Goal: Information Seeking & Learning: Check status

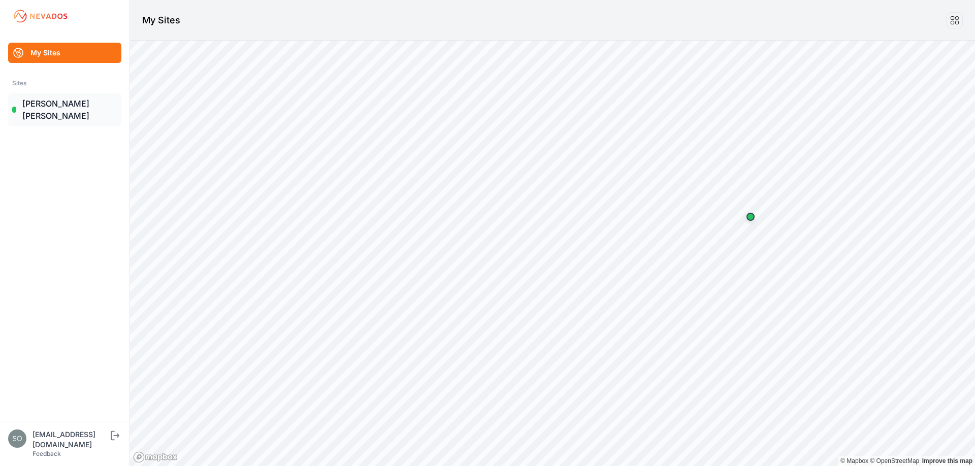
click at [32, 102] on link "[PERSON_NAME] [PERSON_NAME]" at bounding box center [64, 109] width 113 height 32
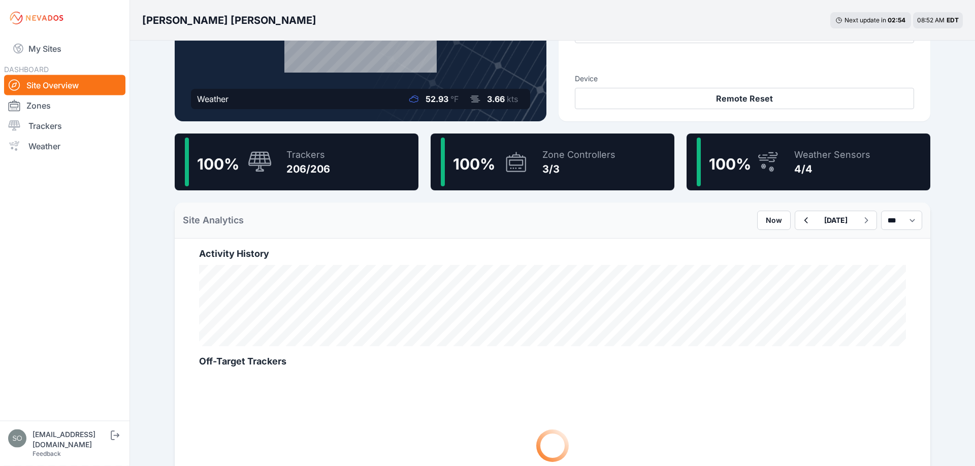
scroll to position [52, 0]
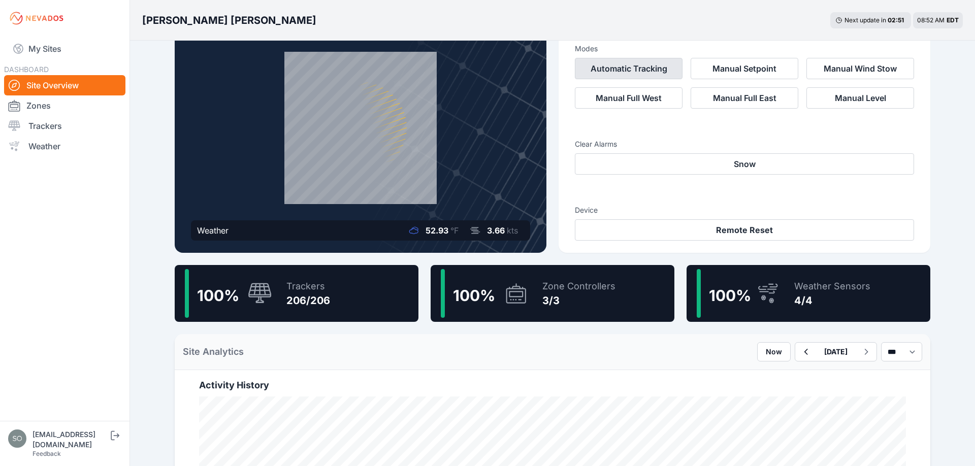
click at [638, 66] on button "Automatic Tracking" at bounding box center [629, 68] width 108 height 21
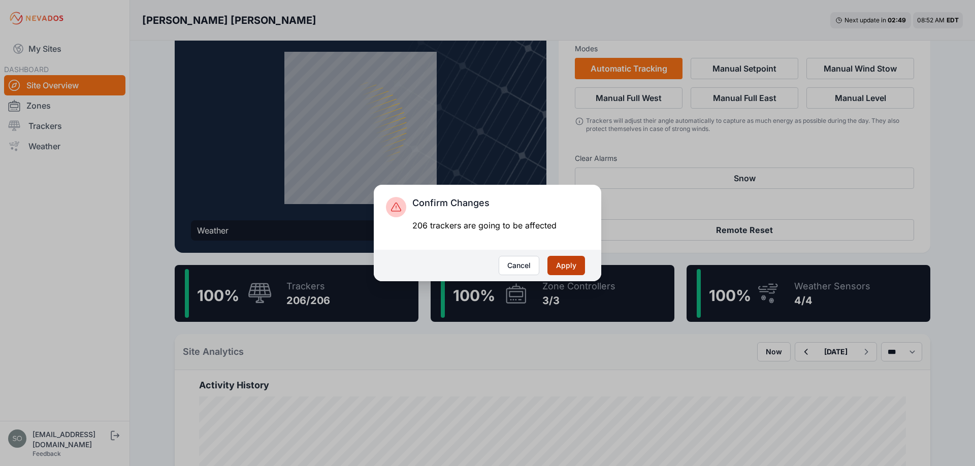
click at [569, 270] on button "Apply" at bounding box center [566, 265] width 38 height 19
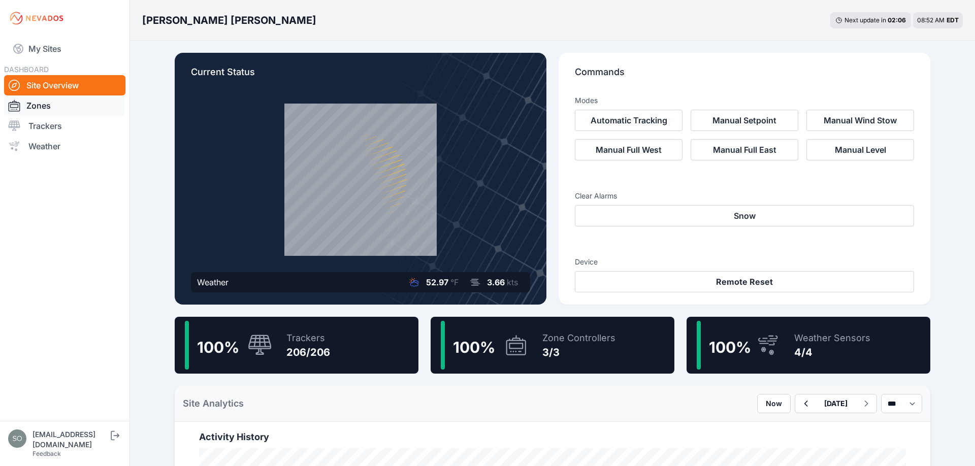
click at [51, 110] on link "Zones" at bounding box center [64, 105] width 121 height 20
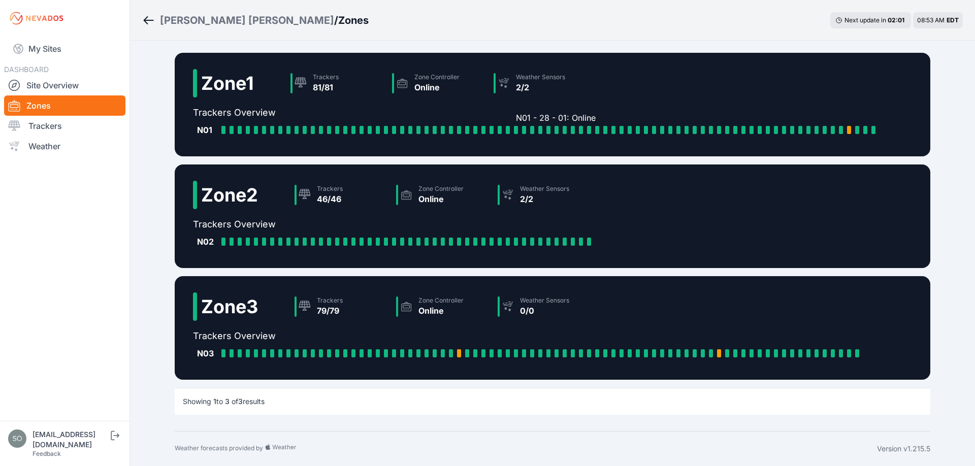
click at [516, 131] on div at bounding box center [516, 130] width 4 height 8
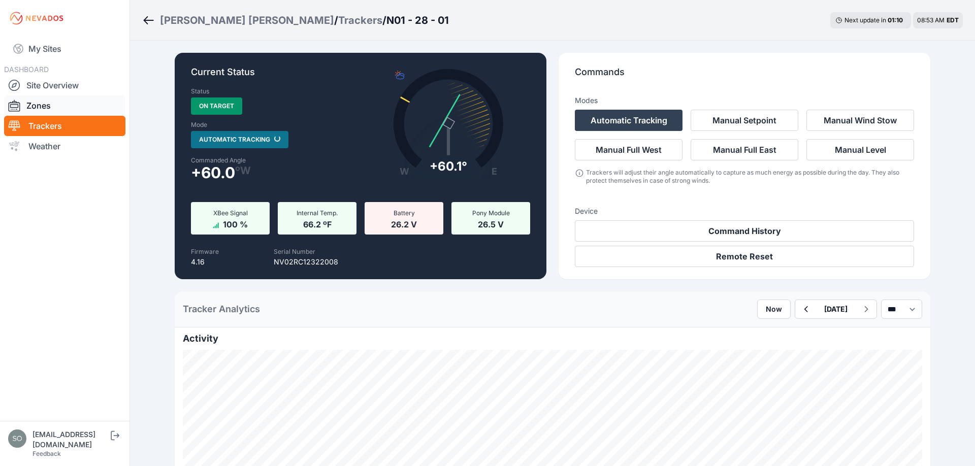
click at [25, 111] on div at bounding box center [17, 105] width 18 height 12
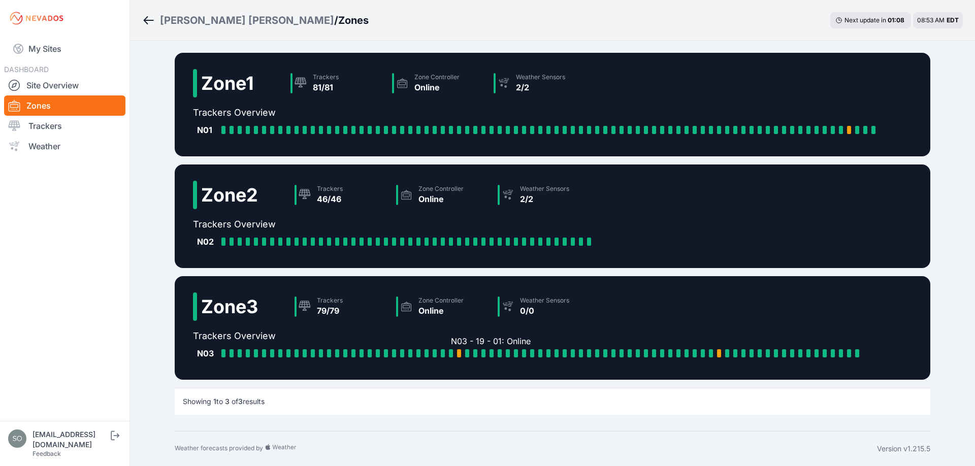
click at [456, 355] on div "N03 - 19 - 01: Online" at bounding box center [453, 353] width 8 height 8
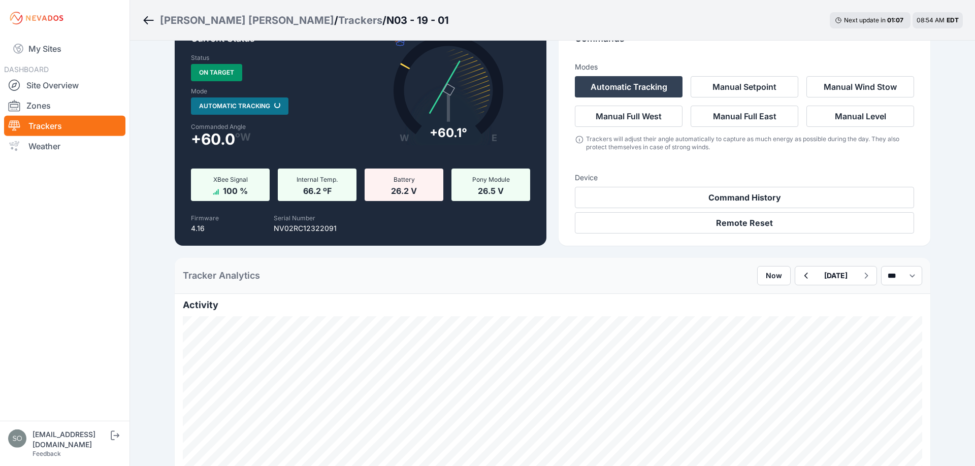
scroll to position [52, 0]
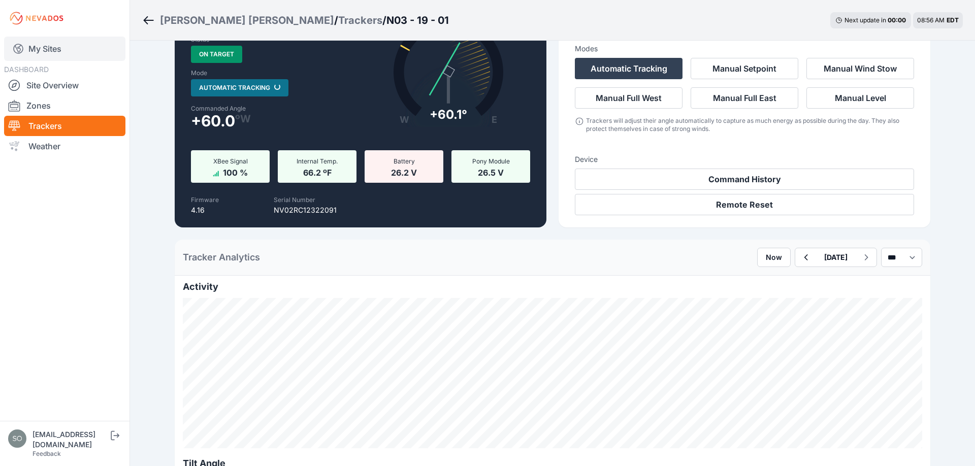
click at [66, 48] on link "My Sites" at bounding box center [64, 49] width 121 height 24
